Goal: Information Seeking & Learning: Learn about a topic

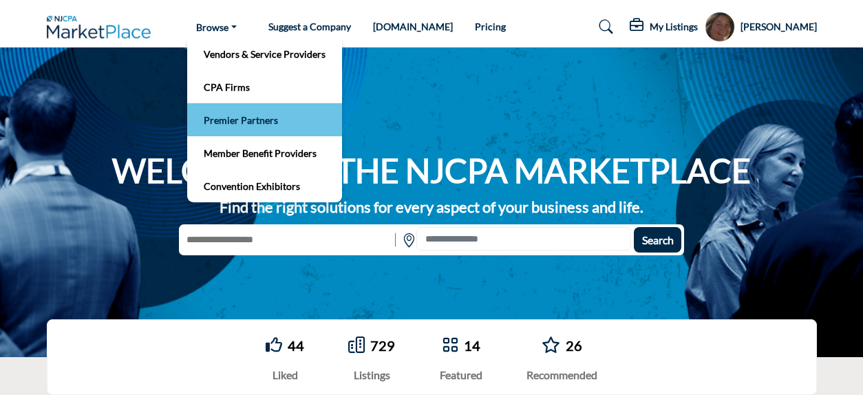
click at [268, 125] on link "Premier Partners" at bounding box center [264, 119] width 141 height 19
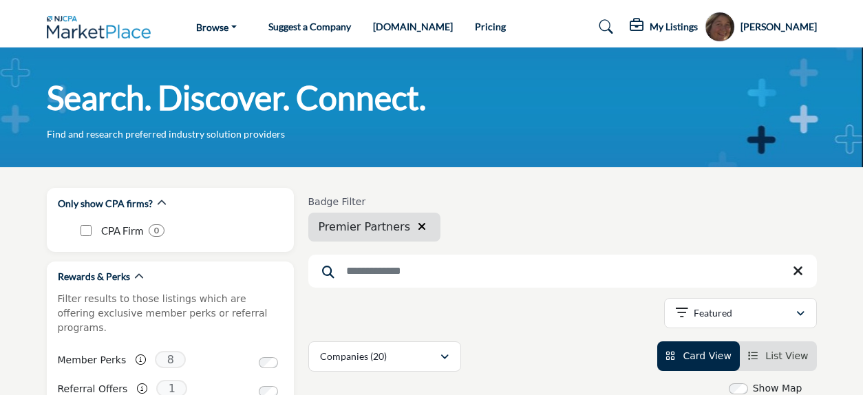
click at [358, 270] on input "Search Keyword" at bounding box center [562, 271] width 509 height 33
type input "**********"
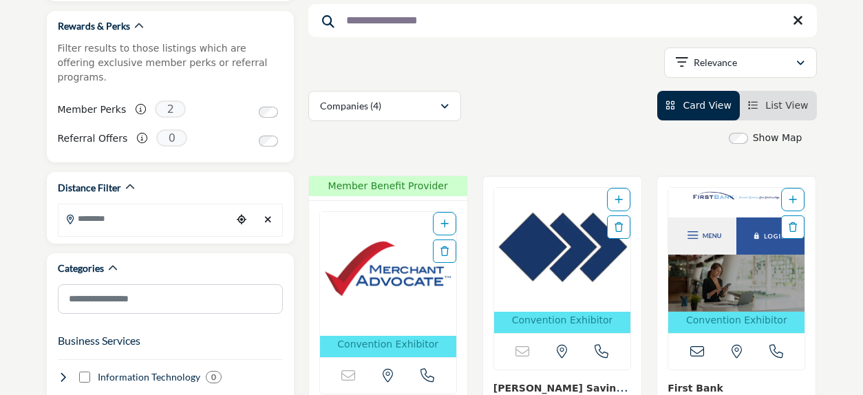
scroll to position [262, 0]
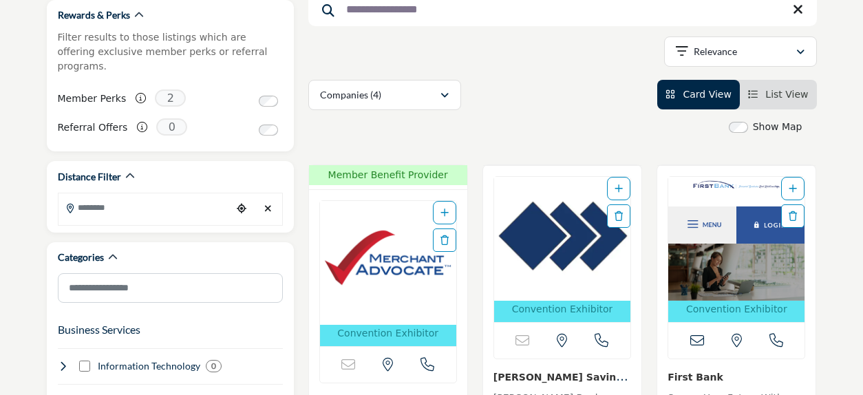
click at [399, 259] on img "Open Listing in new tab" at bounding box center [388, 263] width 136 height 124
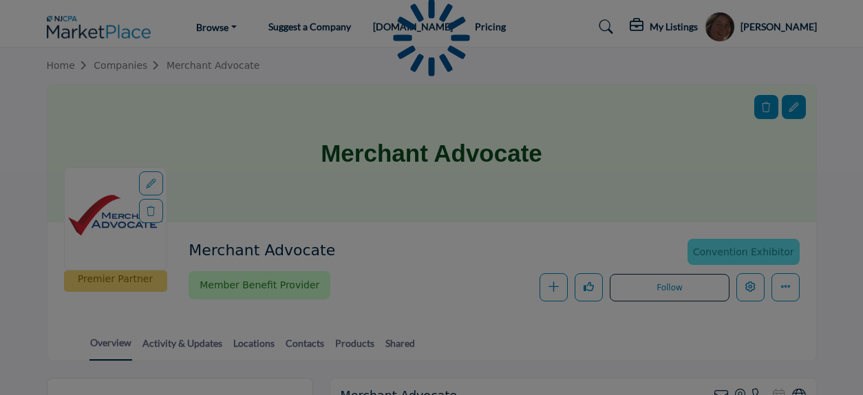
scroll to position [8, 0]
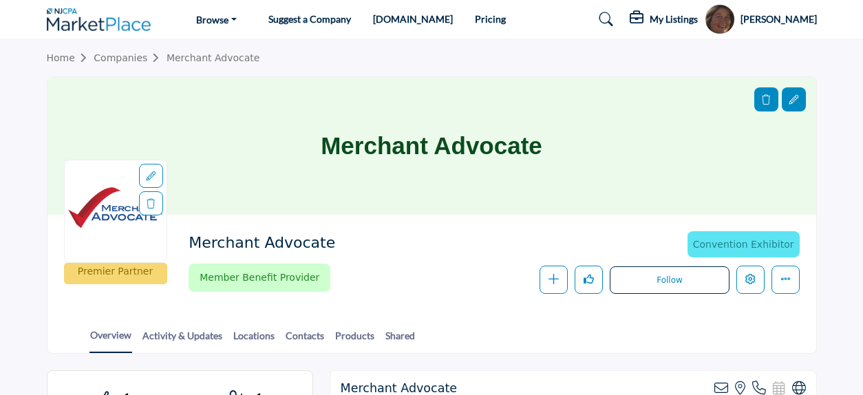
drag, startPoint x: 863, startPoint y: 28, endPoint x: 869, endPoint y: 92, distance: 64.9
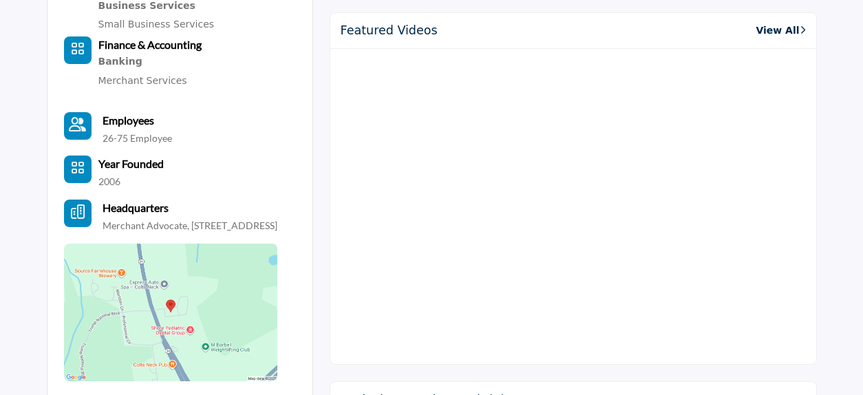
scroll to position [627, 0]
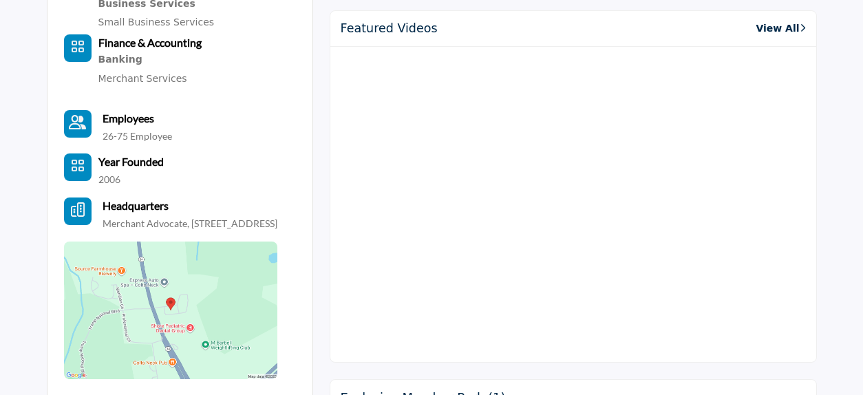
click at [775, 27] on link "View All" at bounding box center [781, 28] width 50 height 14
click at [773, 17] on div "Featured Videos View All" at bounding box center [573, 29] width 486 height 36
click at [773, 25] on link "View All" at bounding box center [781, 28] width 50 height 14
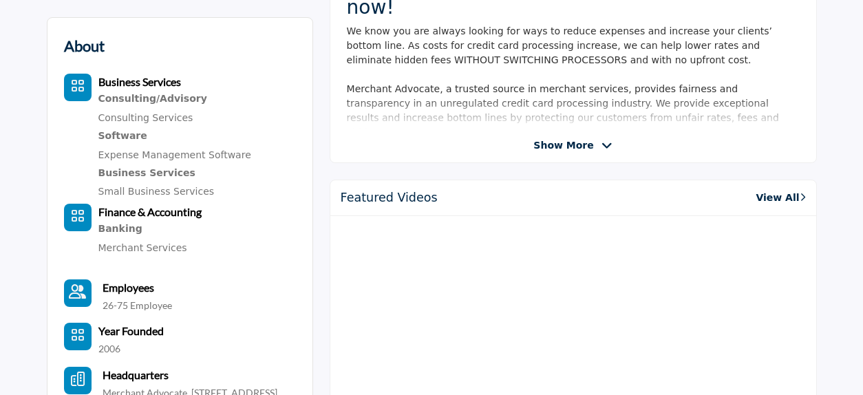
scroll to position [449, 0]
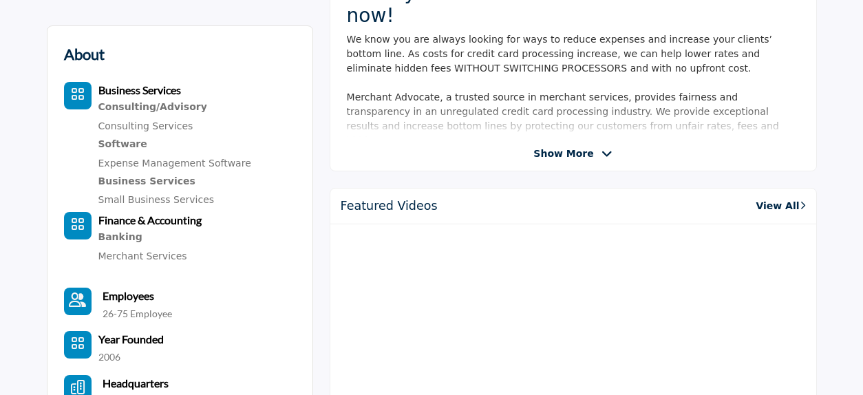
click at [769, 207] on link "View All" at bounding box center [781, 206] width 50 height 14
click at [769, 200] on link "View All" at bounding box center [781, 206] width 50 height 14
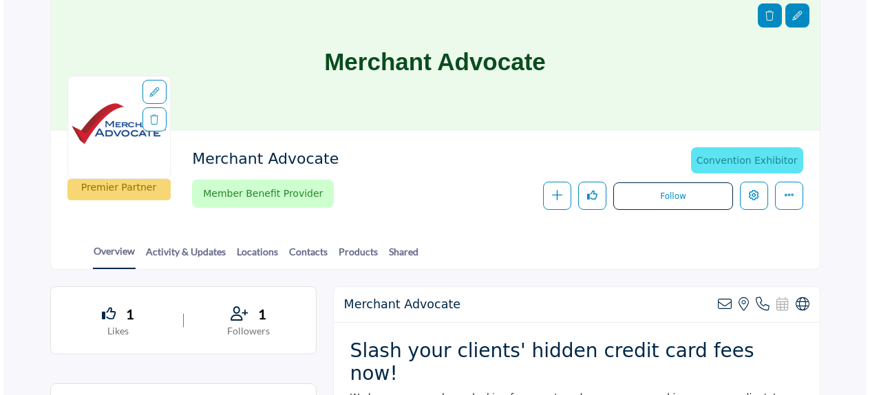
scroll to position [62, 0]
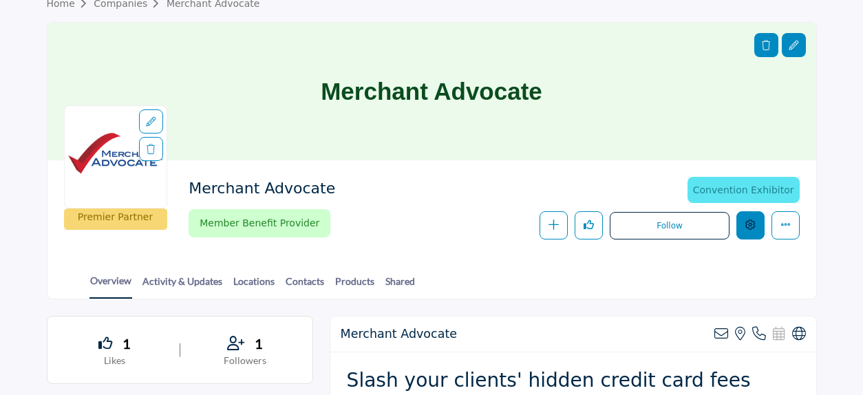
click at [747, 224] on icon "Edit company" at bounding box center [750, 225] width 10 height 10
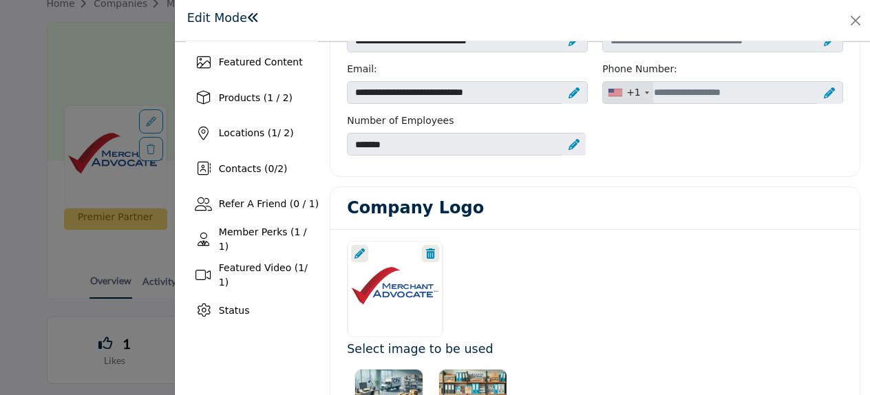
scroll to position [188, 0]
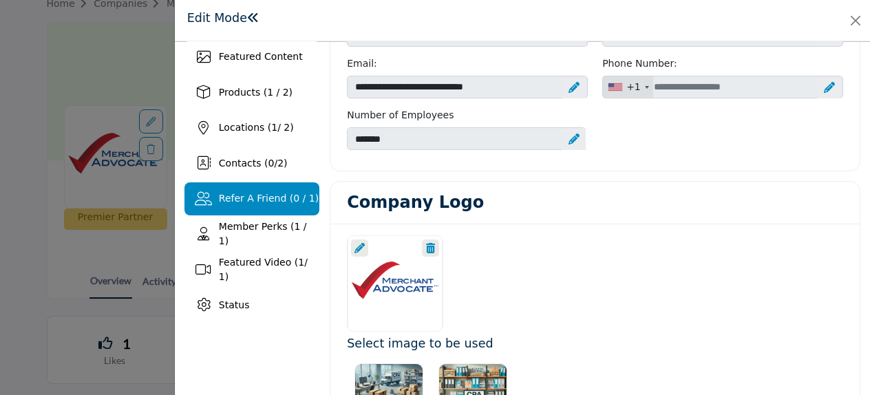
click at [268, 267] on span "Featured Video ( 1 / 1)" at bounding box center [263, 269] width 89 height 25
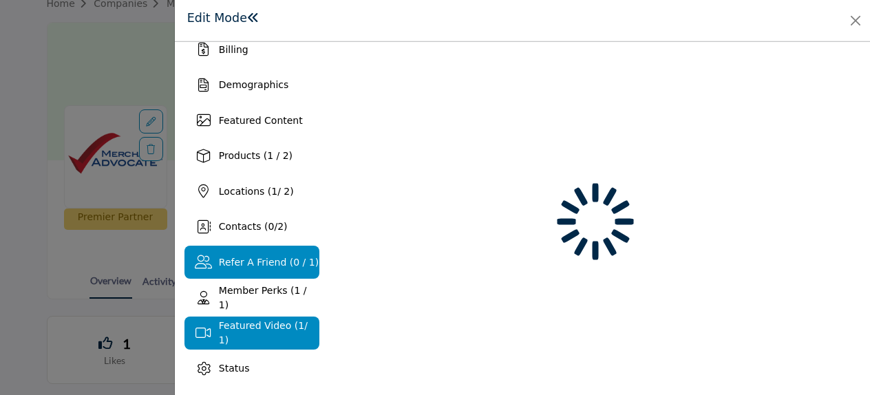
scroll to position [124, 0]
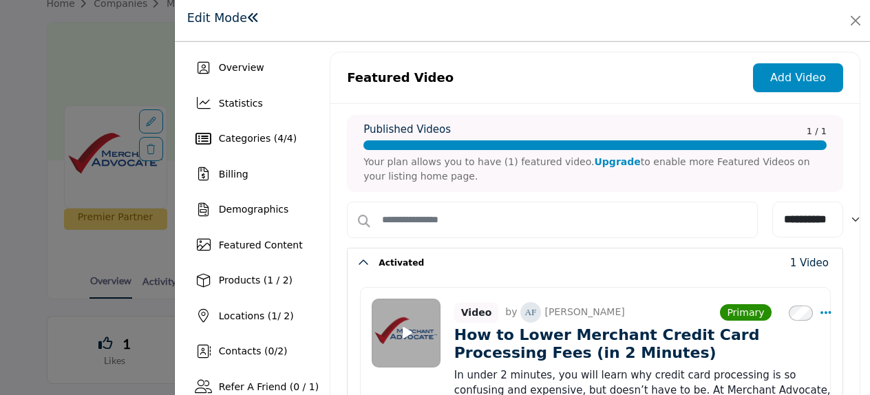
click at [868, 19] on div "Edit Mode" at bounding box center [522, 20] width 695 height 41
click at [859, 25] on button "Close" at bounding box center [855, 20] width 19 height 19
